Goal: Navigation & Orientation: Go to known website

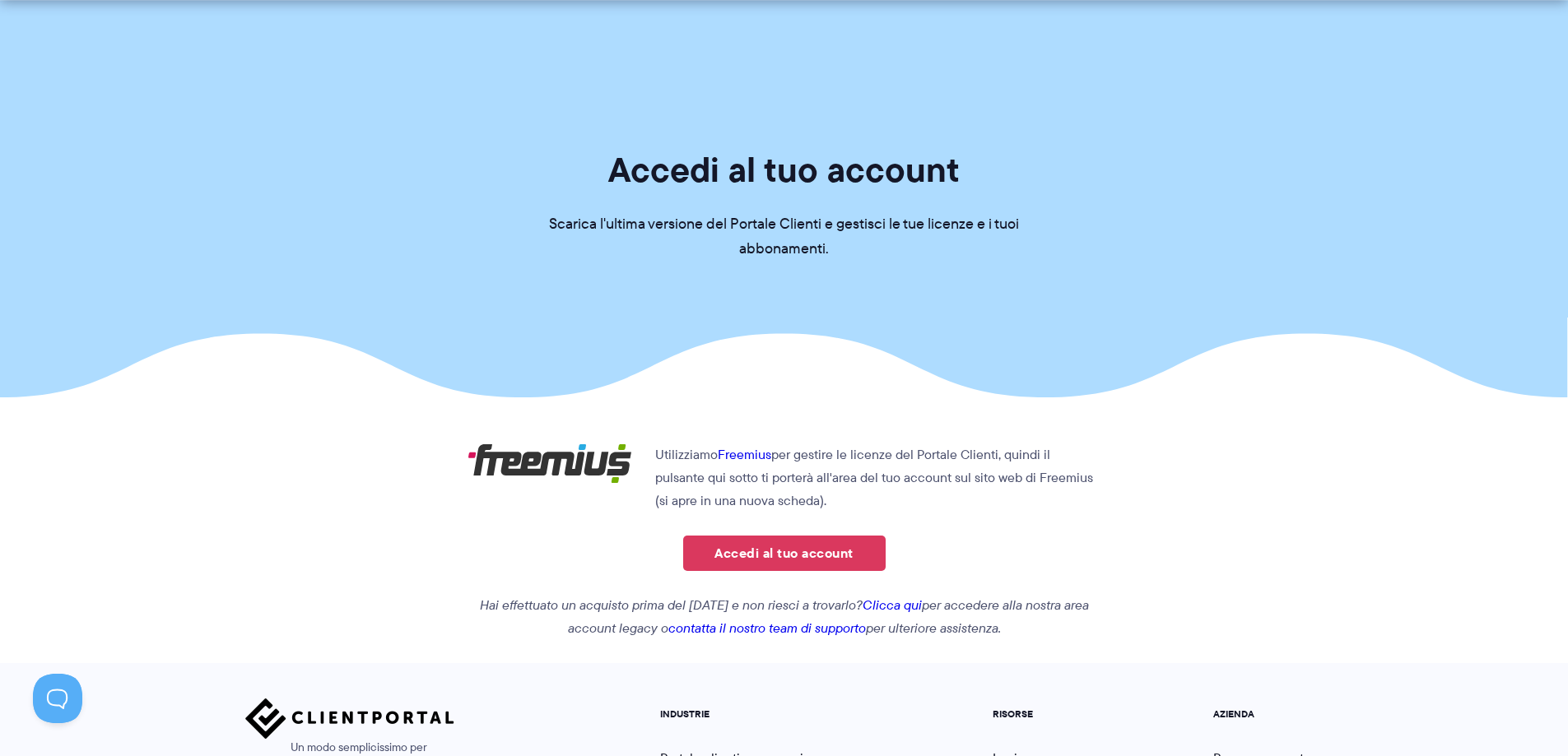
scroll to position [280, 0]
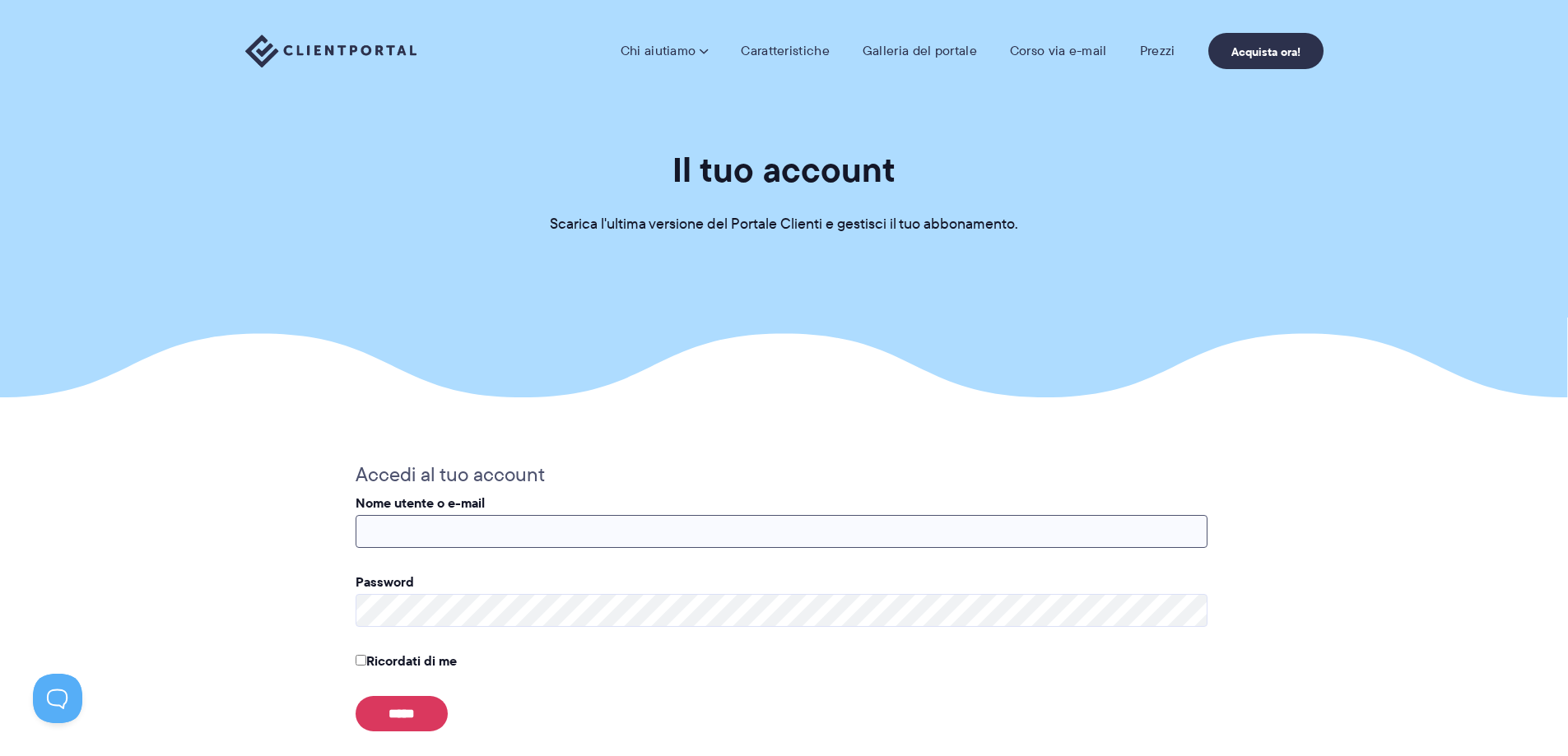
click at [496, 536] on input "Nome utente o e-mail" at bounding box center [781, 531] width 852 height 33
type input "**********"
click at [369, 50] on img at bounding box center [330, 51] width 171 height 34
